Goal: Find specific page/section: Find specific page/section

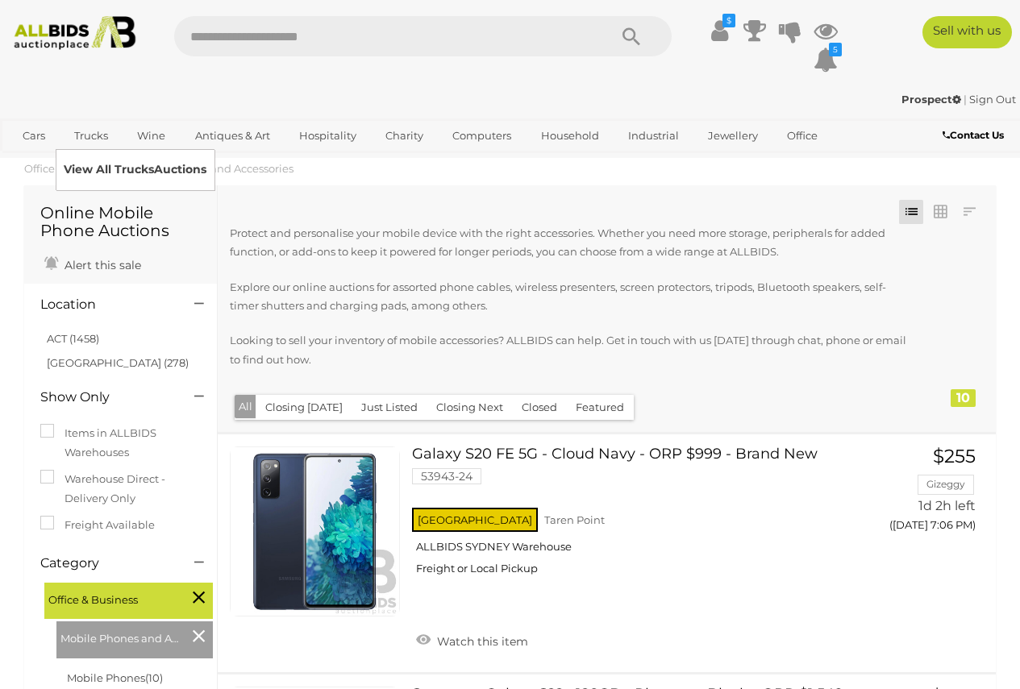
click at [94, 171] on link "View All Trucks Auctions" at bounding box center [135, 169] width 143 height 25
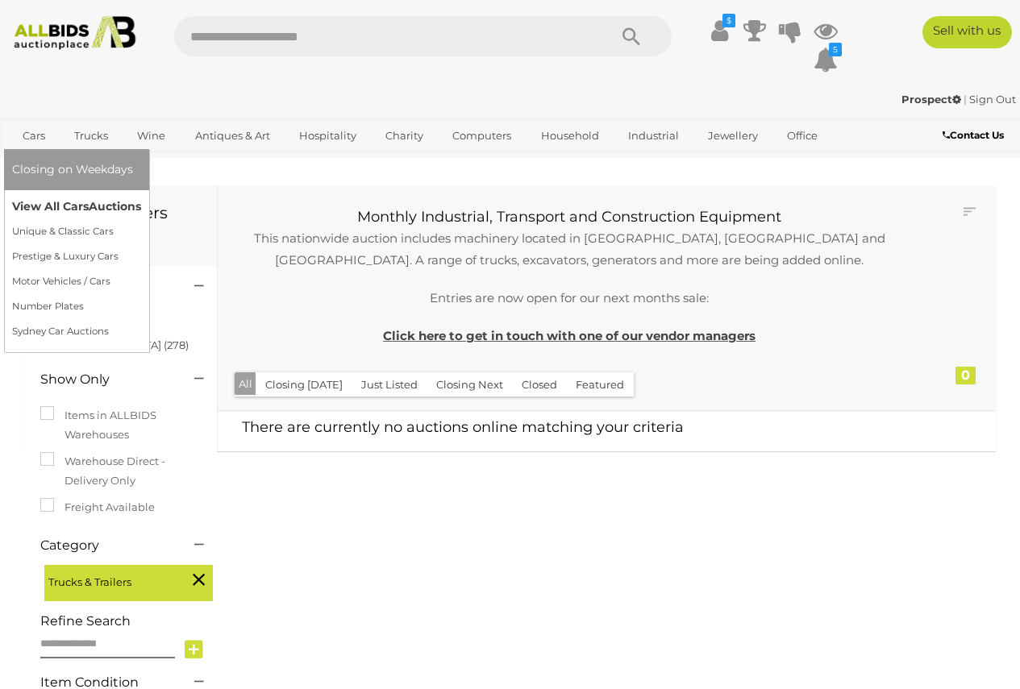
click at [45, 206] on link "View All Cars Auctions" at bounding box center [76, 206] width 129 height 25
